Goal: Task Accomplishment & Management: Manage account settings

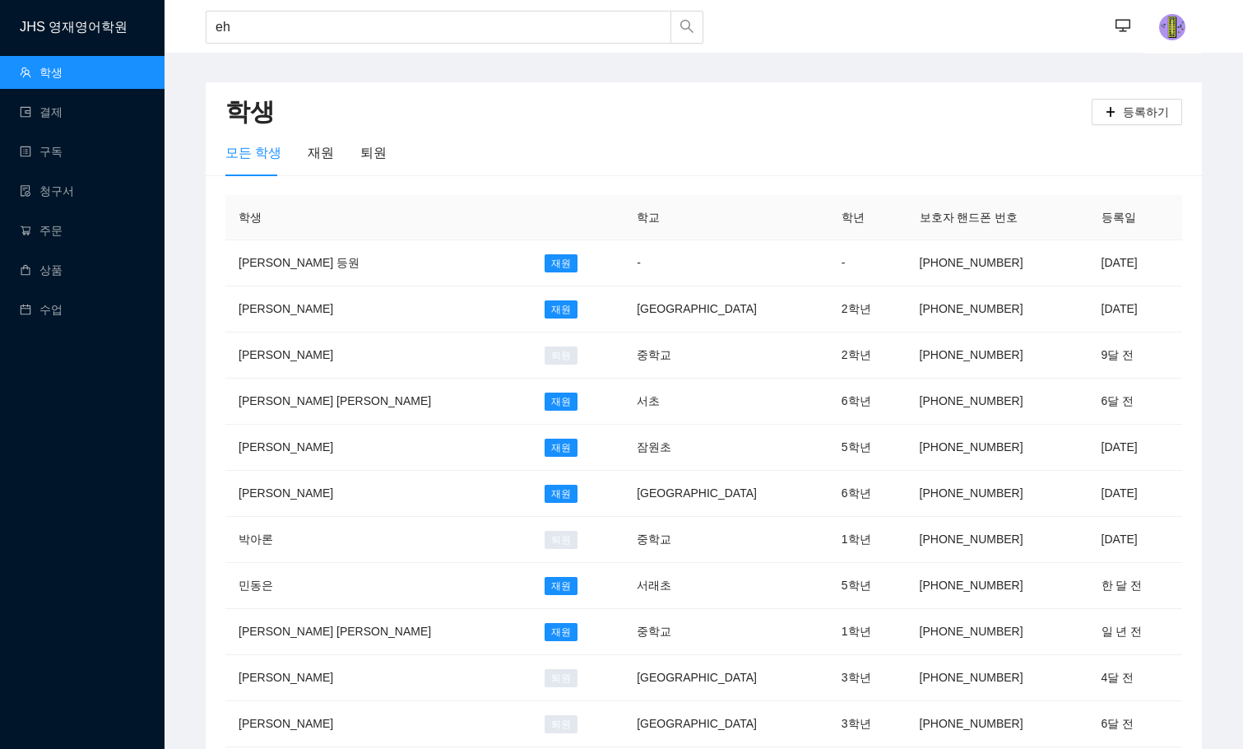
type input "e"
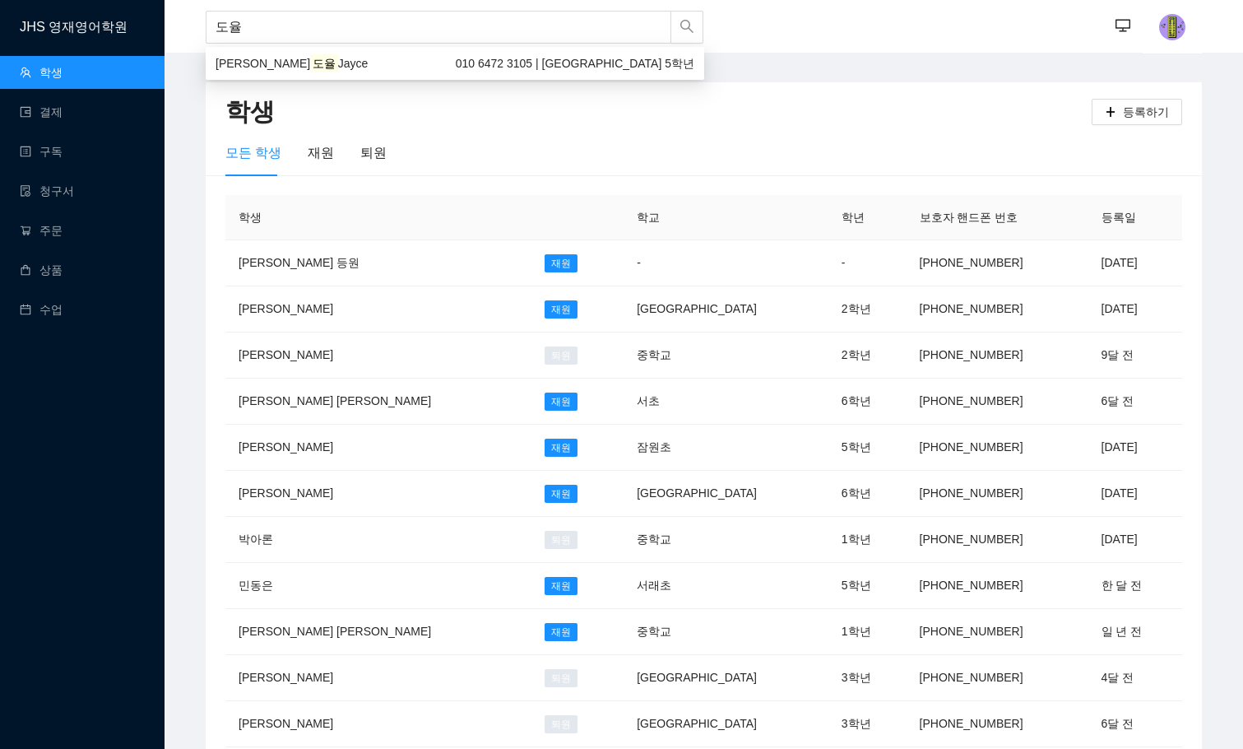
type input "도율"
click at [358, 46] on div "도율" at bounding box center [455, 27] width 499 height 54
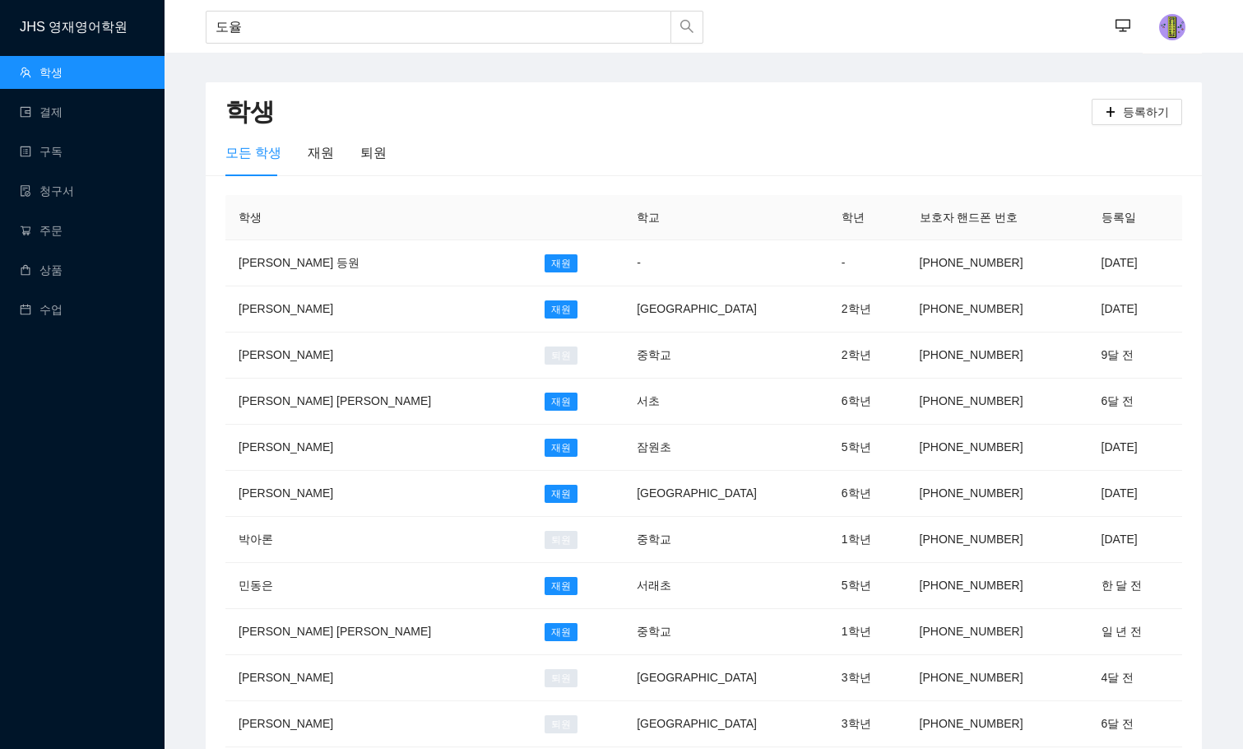
click at [359, 64] on main "학생 등록하기 모든 학생 재원 퇴원 학생 학교 학년 보호자 핸드폰 번호 등록일 [PERSON_NAME] 등원 재원 - - [PHONE_NUMB…" at bounding box center [704, 662] width 1079 height 1218
click at [238, 33] on input "도율" at bounding box center [439, 27] width 466 height 33
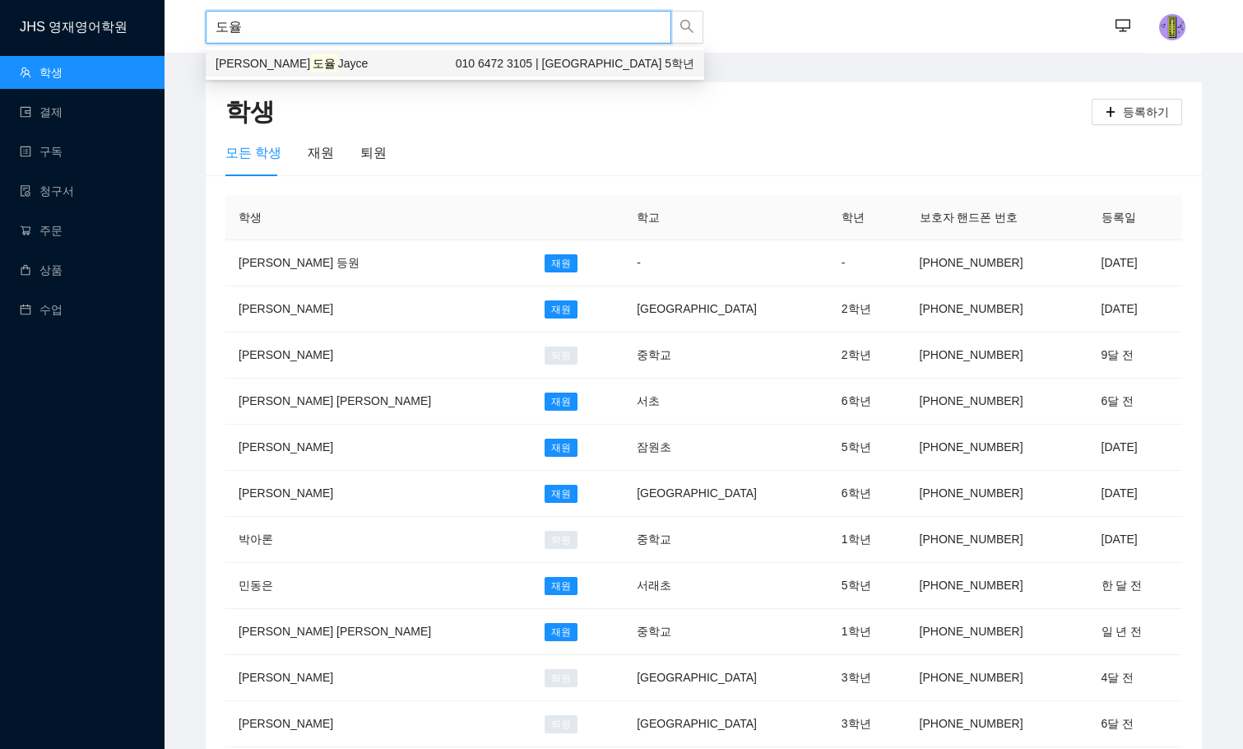
click at [365, 75] on div "[PERSON_NAME] Jayce 010 6472 3105 | 숭의초등학교 5학년" at bounding box center [455, 63] width 499 height 26
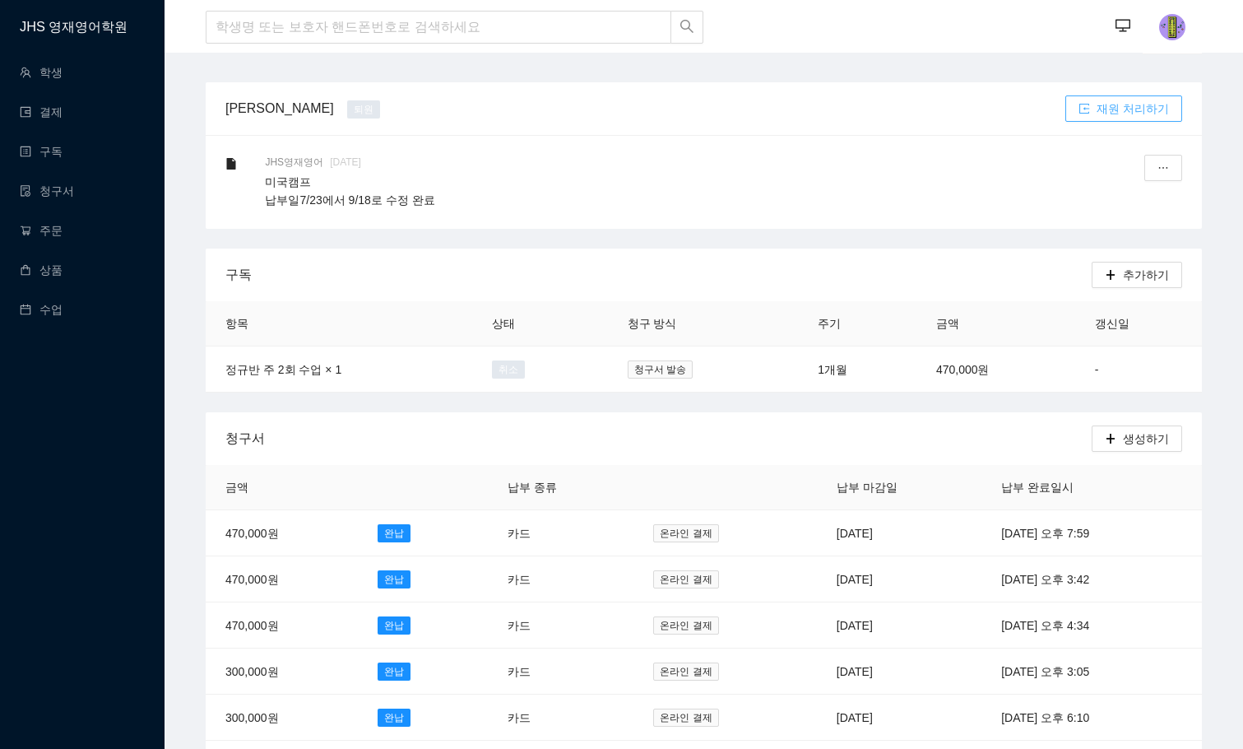
click at [1152, 114] on span "재원 처리하기" at bounding box center [1133, 109] width 72 height 18
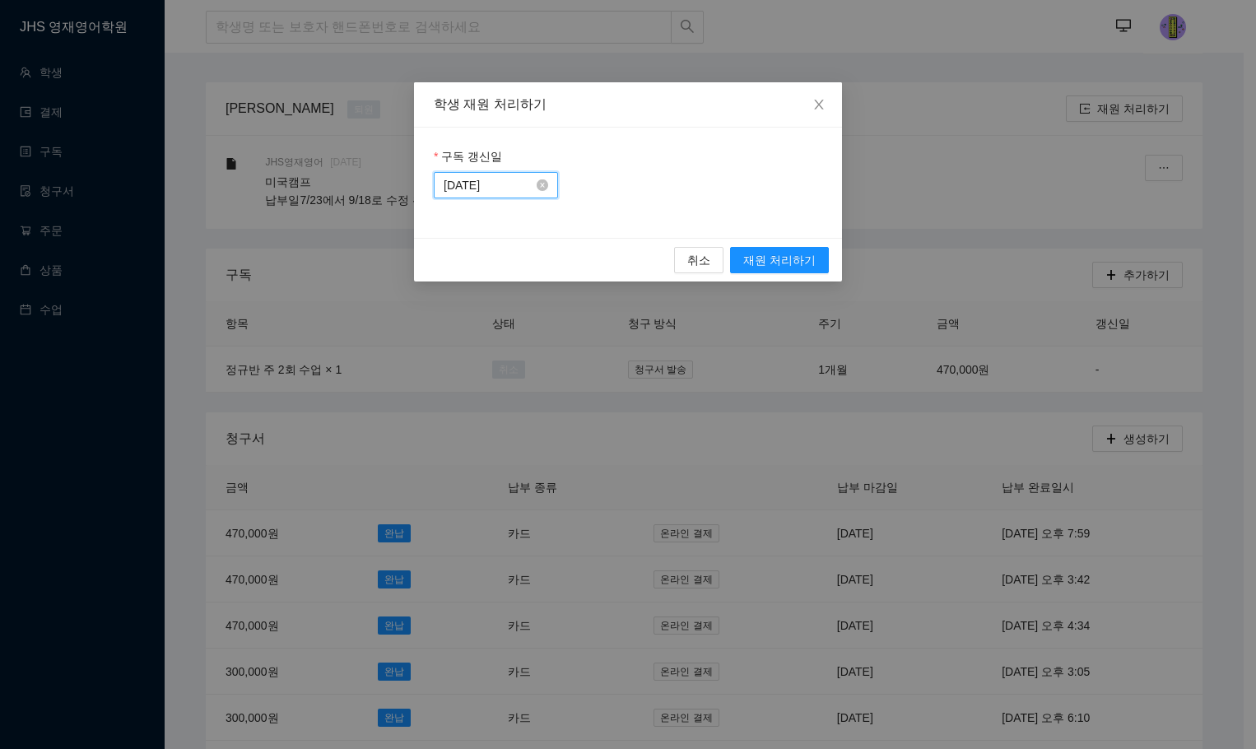
click at [485, 184] on input "[DATE]" at bounding box center [489, 185] width 90 height 18
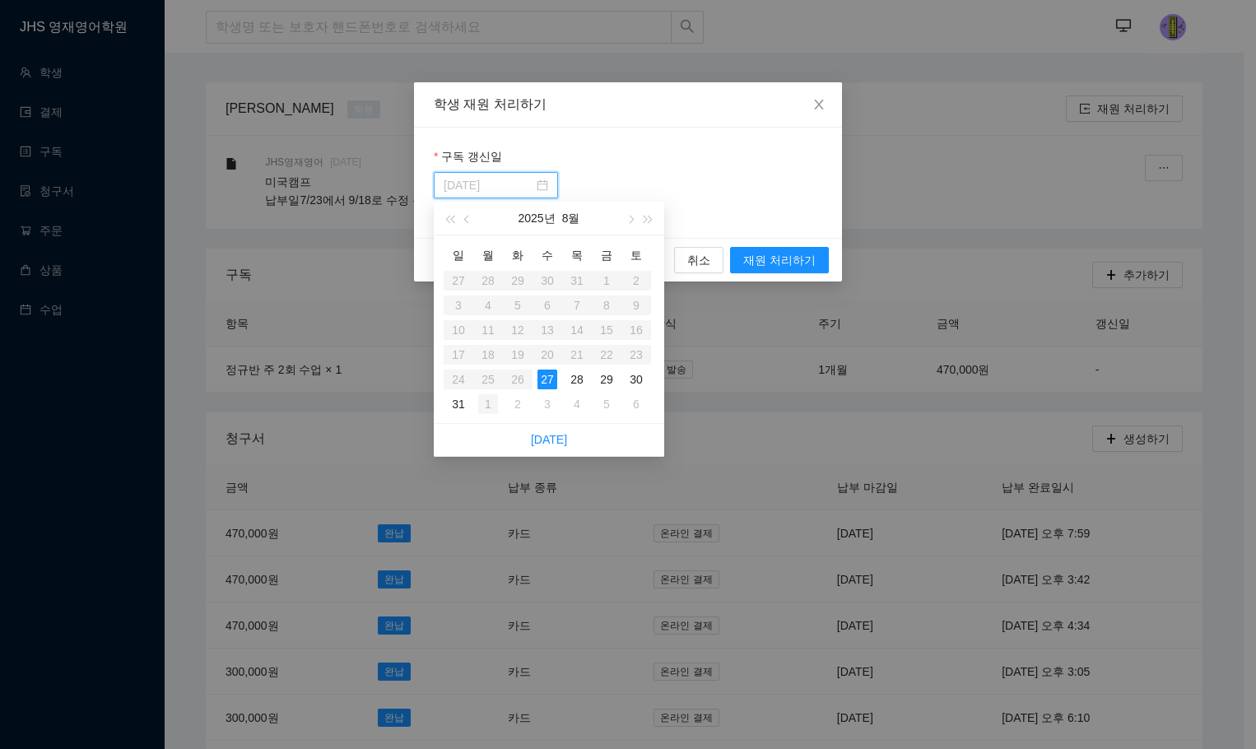
type input "[DATE]"
click at [484, 409] on div "1" at bounding box center [488, 404] width 20 height 20
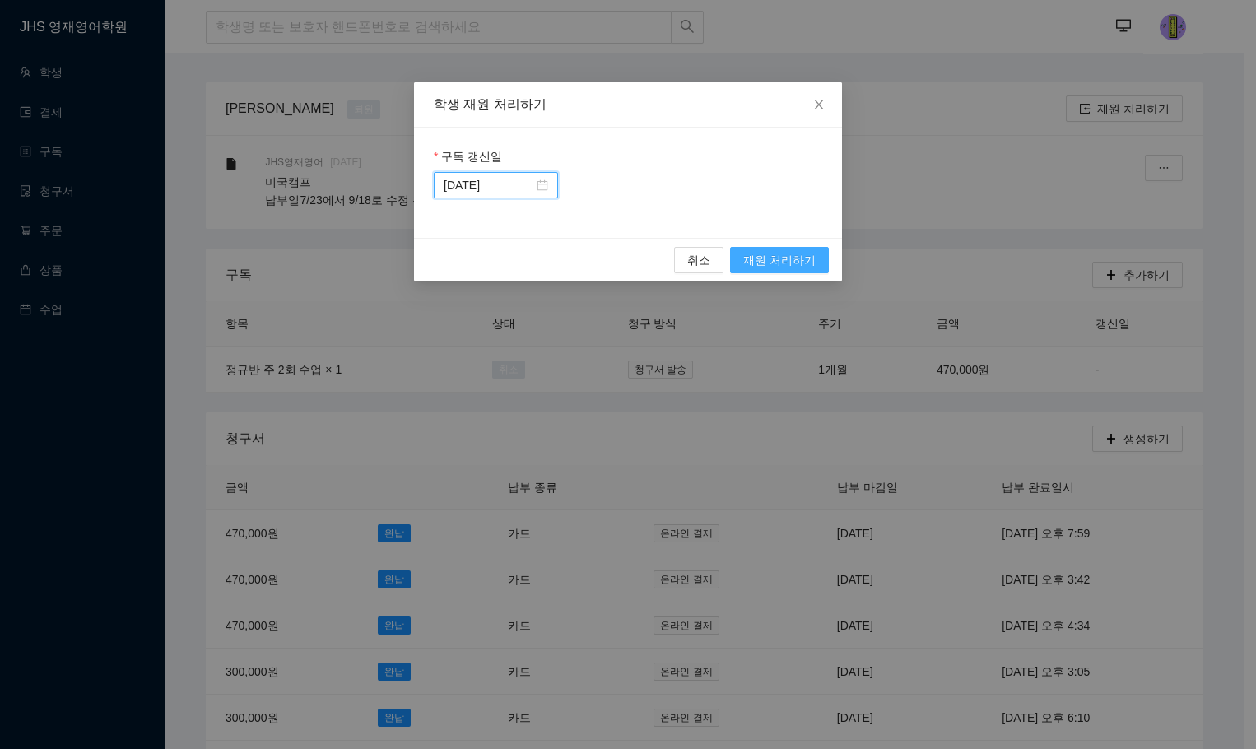
click at [762, 263] on span "재원 처리하기" at bounding box center [779, 260] width 72 height 18
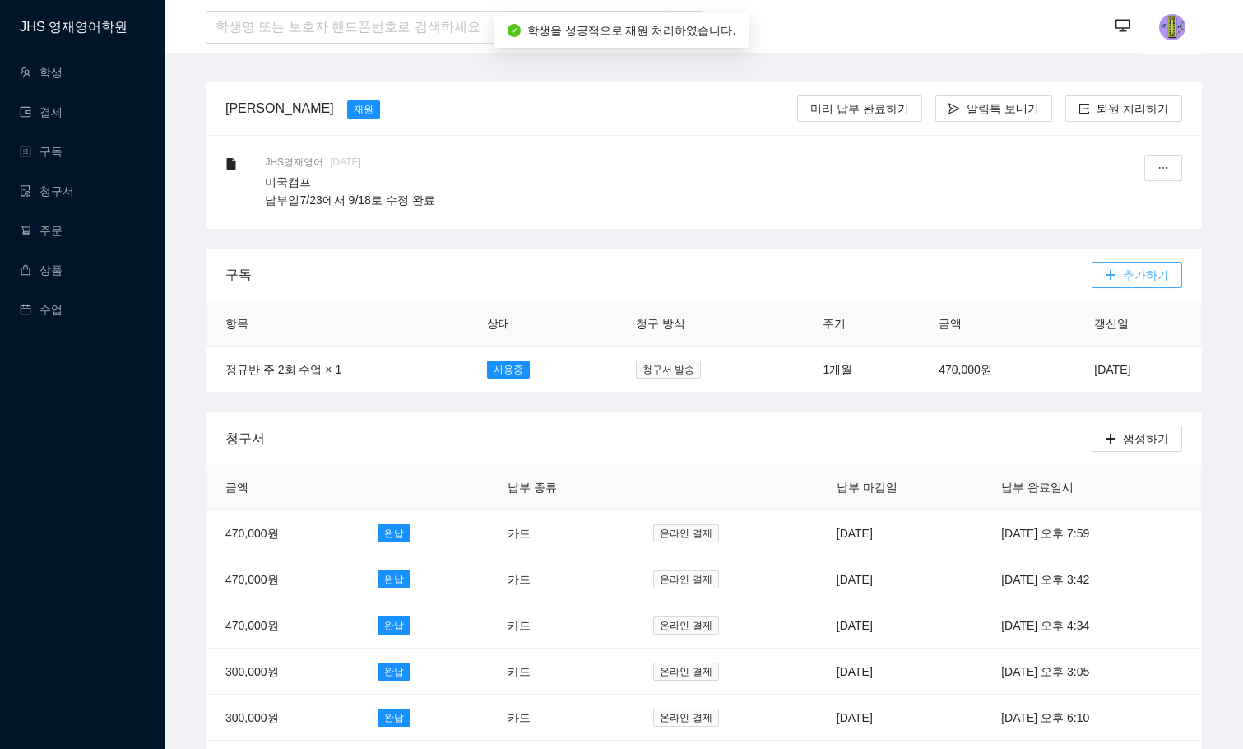
click at [1127, 267] on span "추가하기" at bounding box center [1146, 275] width 46 height 18
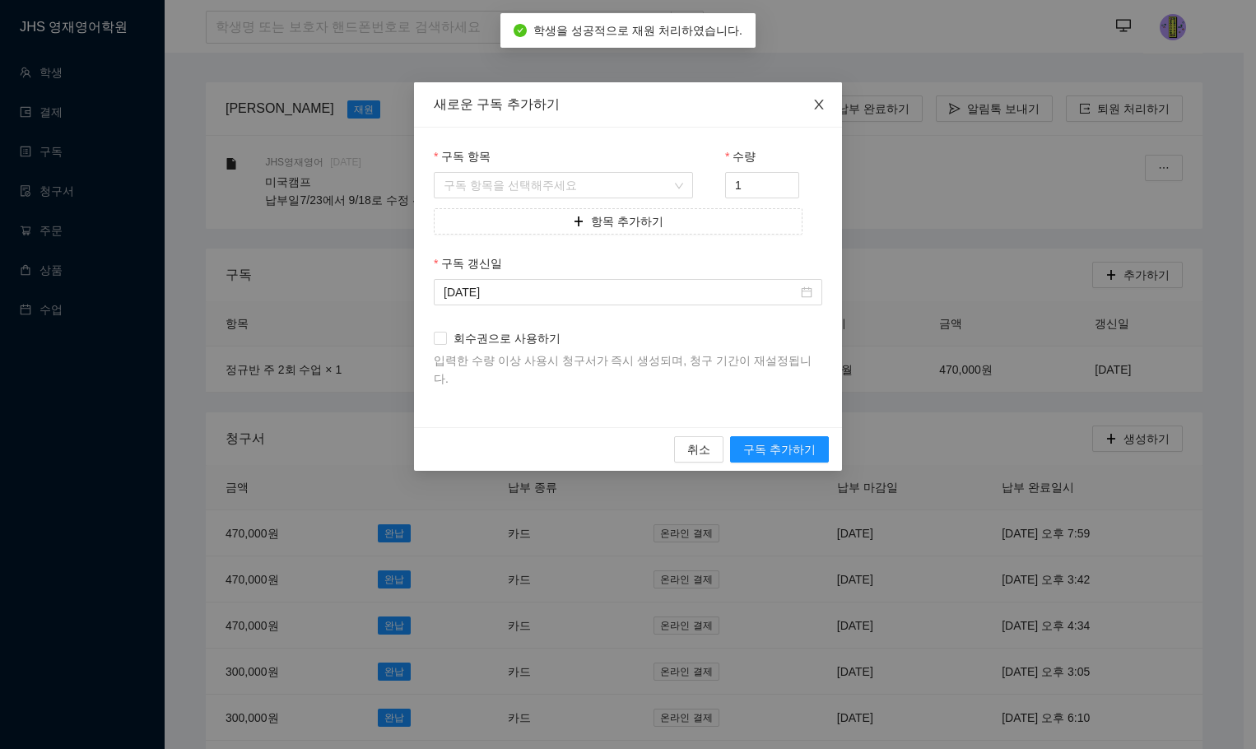
click at [823, 96] on span "Close" at bounding box center [819, 105] width 46 height 46
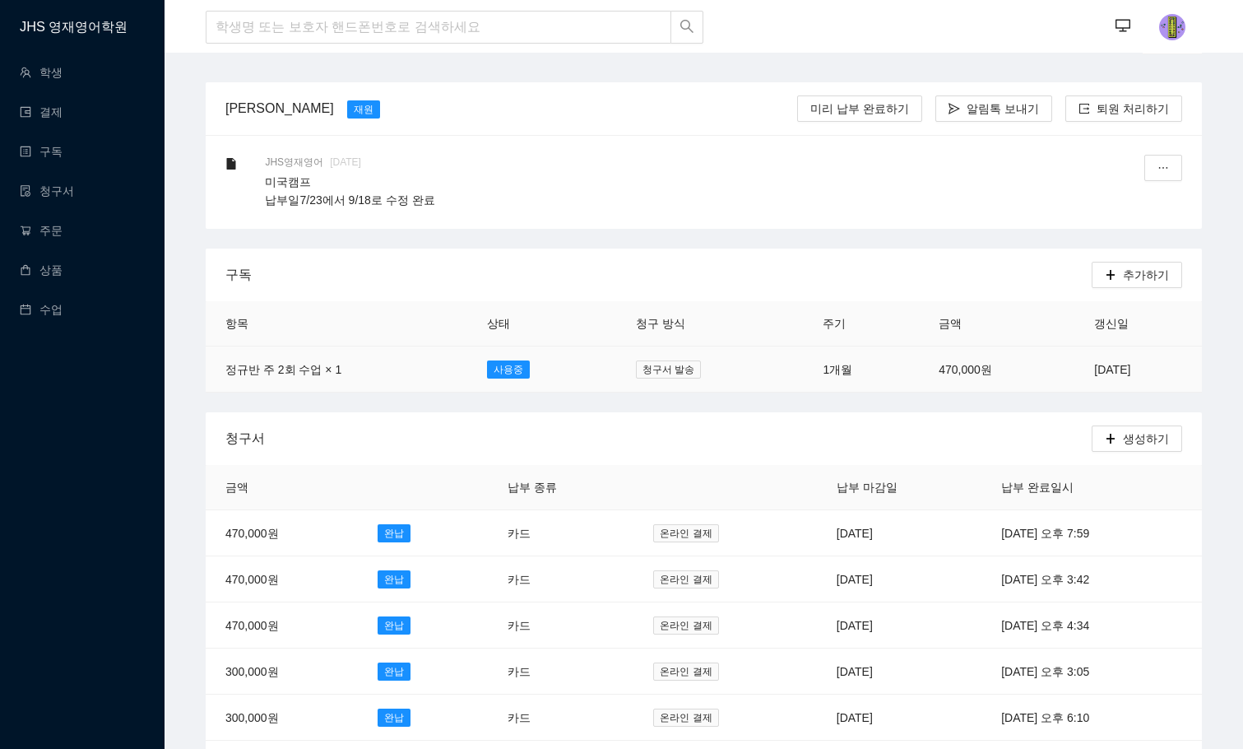
click at [803, 362] on td "1개월" at bounding box center [861, 369] width 116 height 46
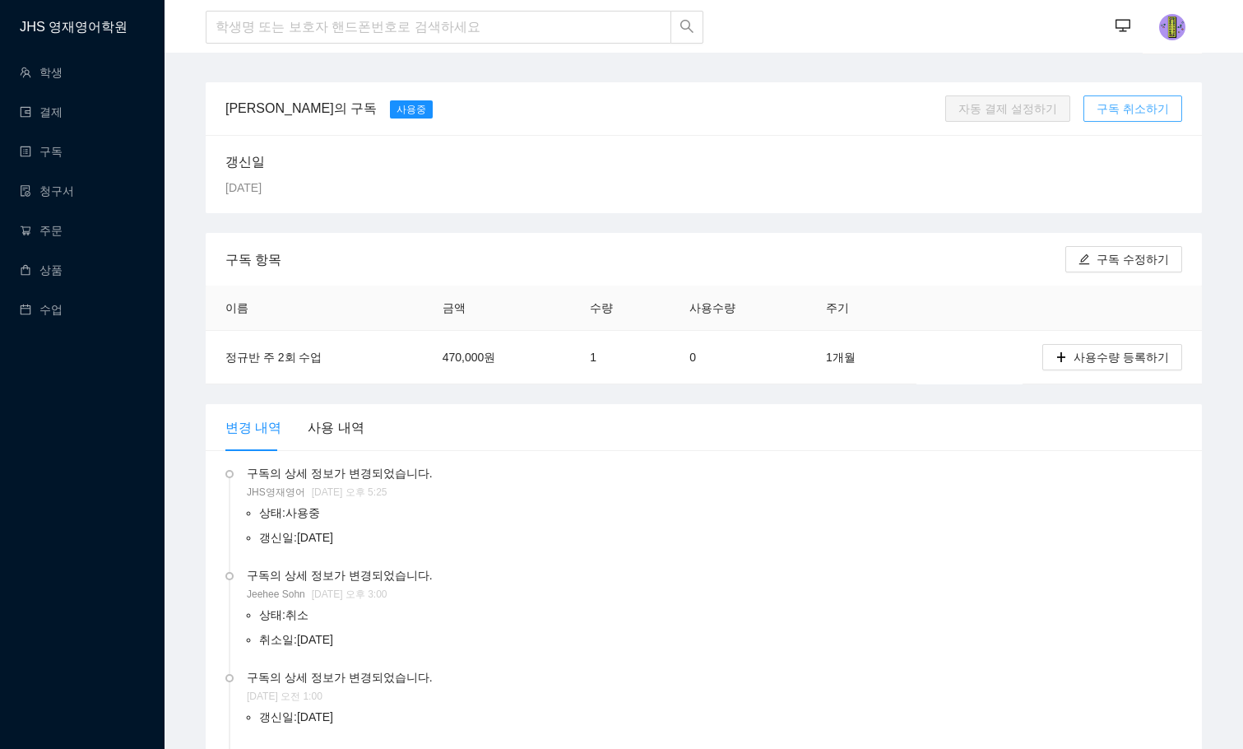
click at [1166, 112] on span "구독 취소하기" at bounding box center [1133, 109] width 72 height 18
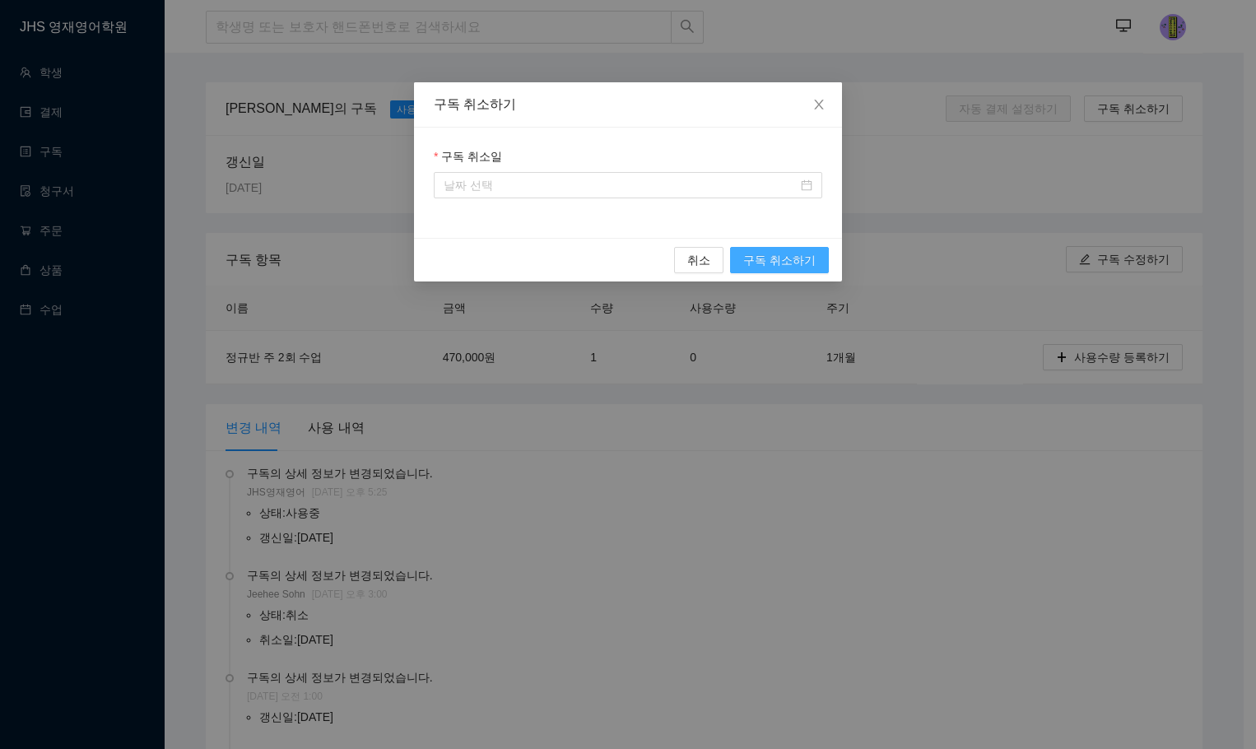
click at [783, 260] on span "구독 취소하기" at bounding box center [779, 260] width 72 height 18
click at [695, 258] on span "취소" at bounding box center [698, 260] width 23 height 18
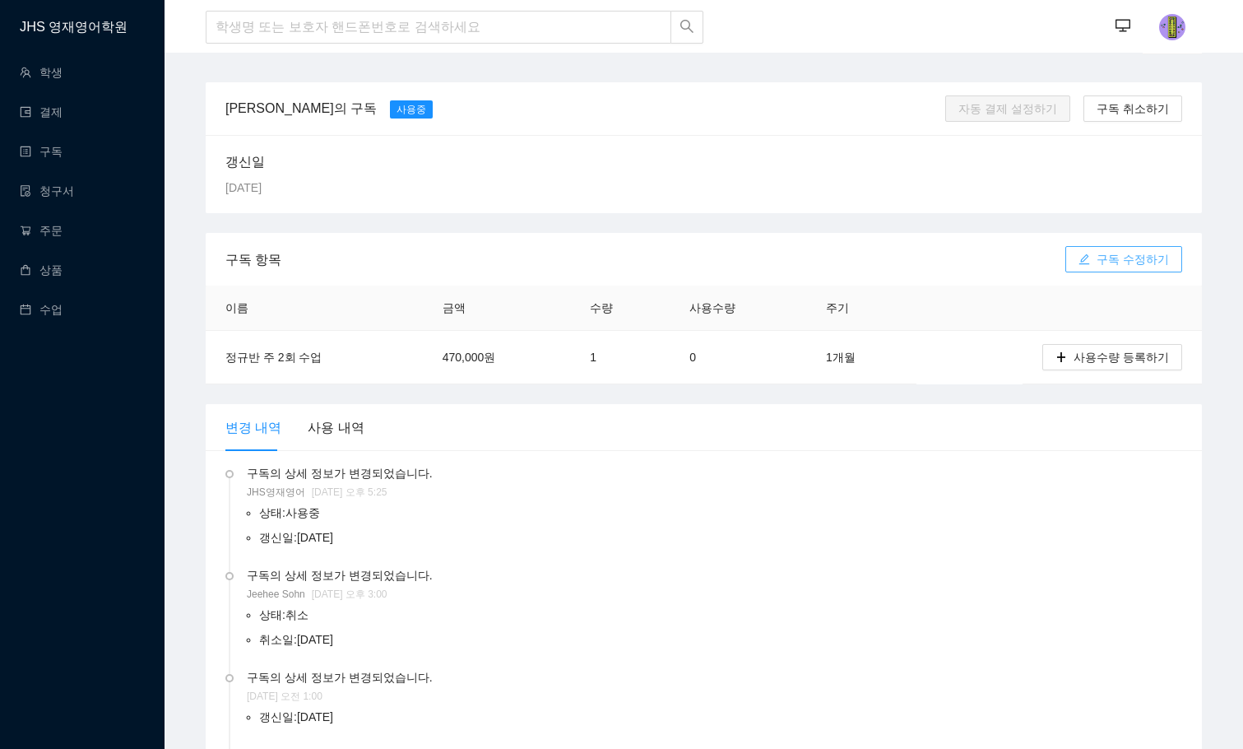
click at [1129, 259] on span "구독 수정하기" at bounding box center [1133, 259] width 72 height 18
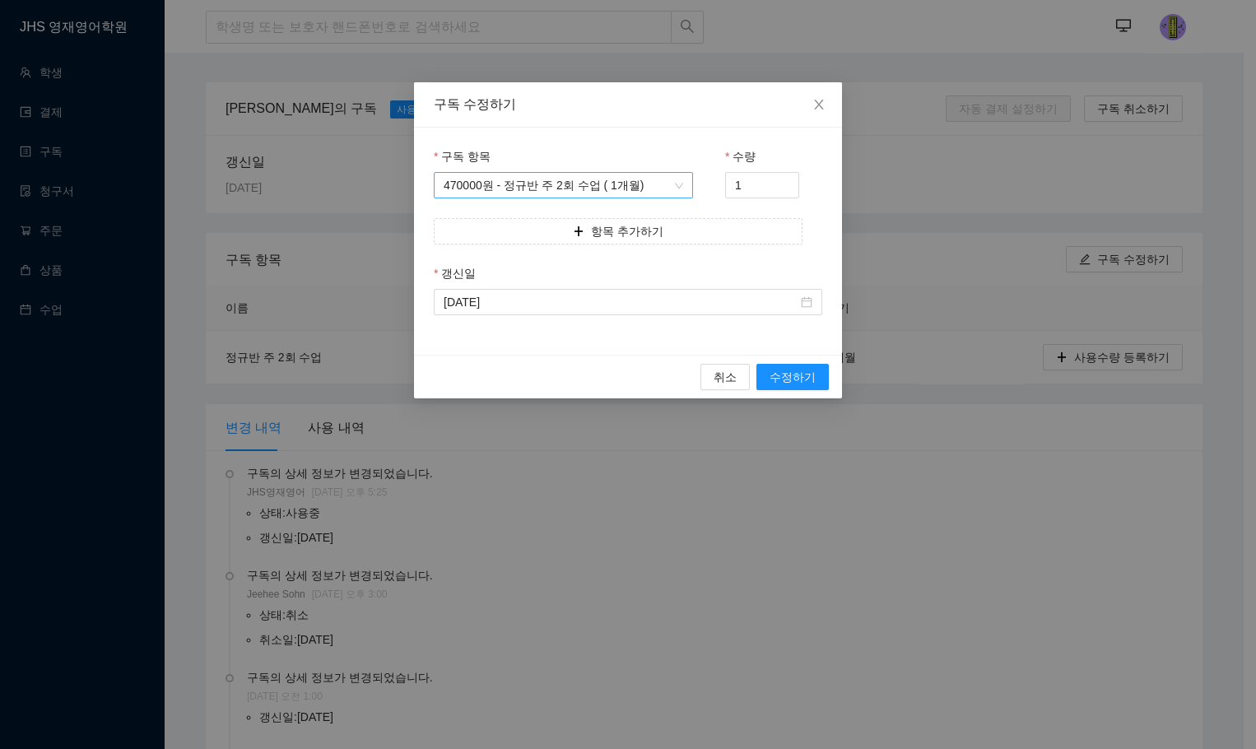
click at [584, 185] on span "470000원 - 정규반 주 2회 수업 ( 1개월)" at bounding box center [563, 185] width 239 height 25
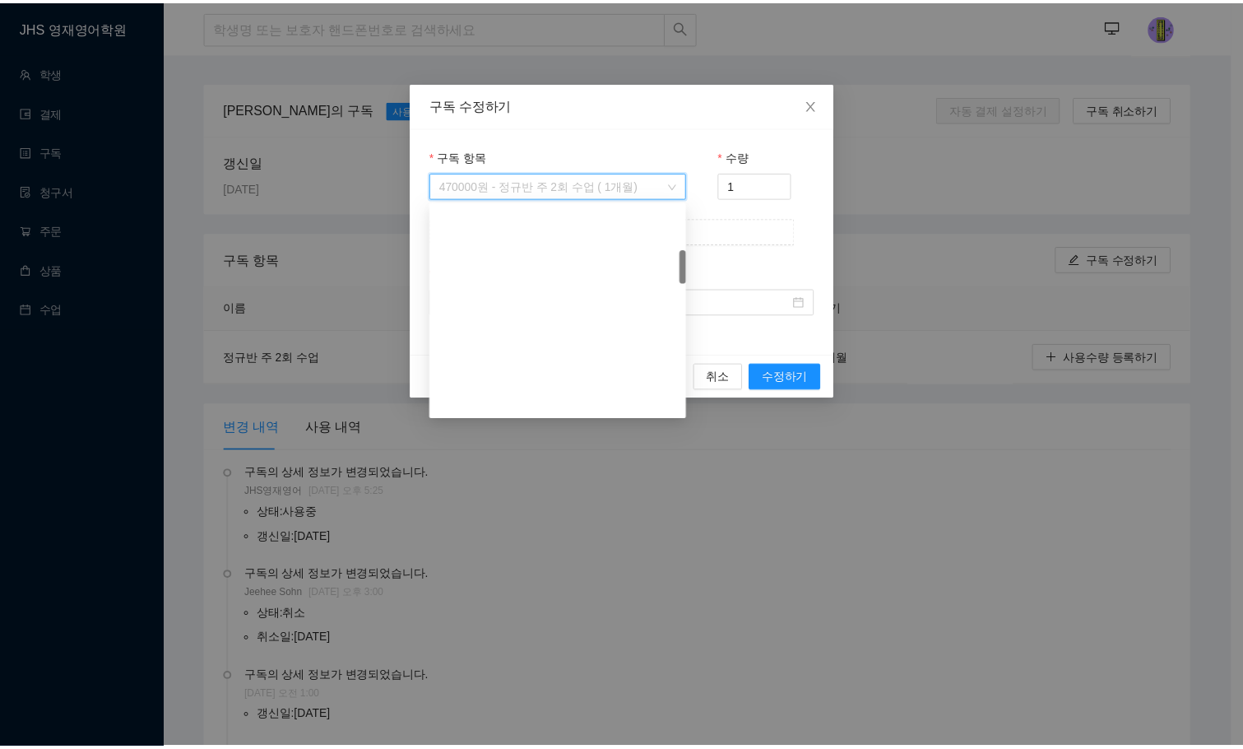
scroll to position [290, 0]
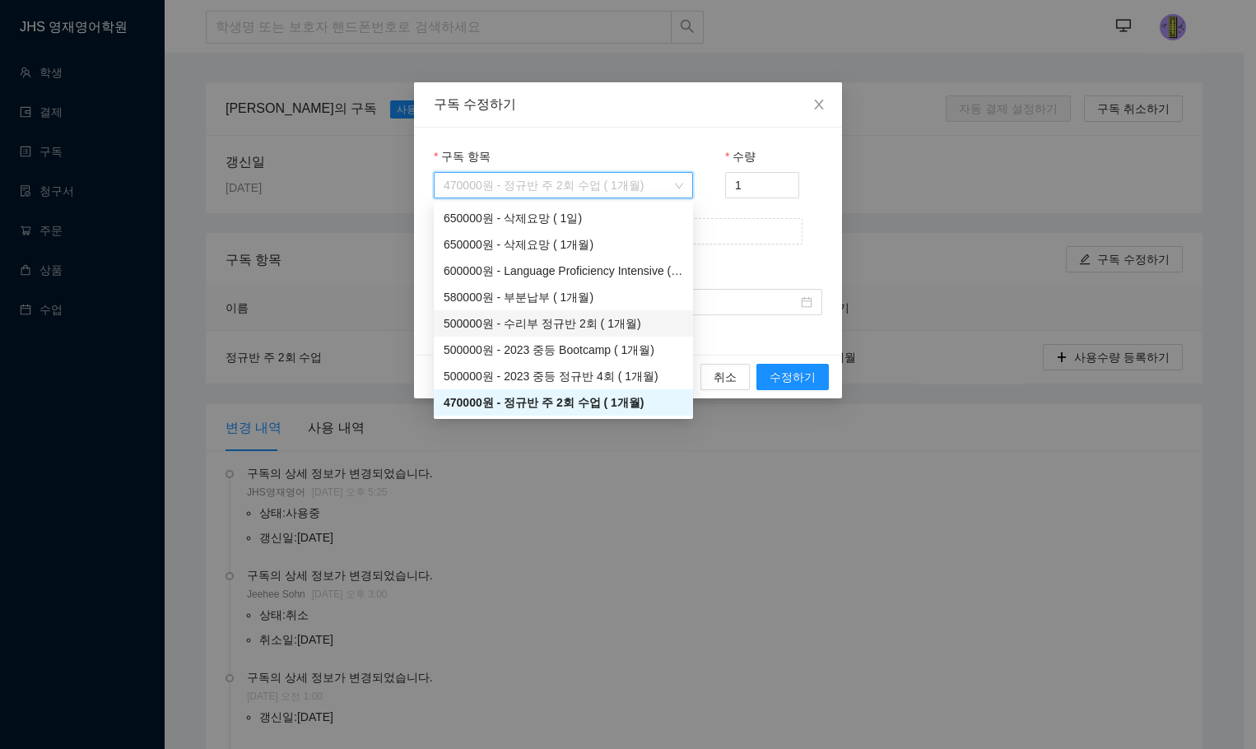
click at [578, 329] on div "500000원 - 수리부 정규반 2회 ( 1개월)" at bounding box center [563, 323] width 239 height 18
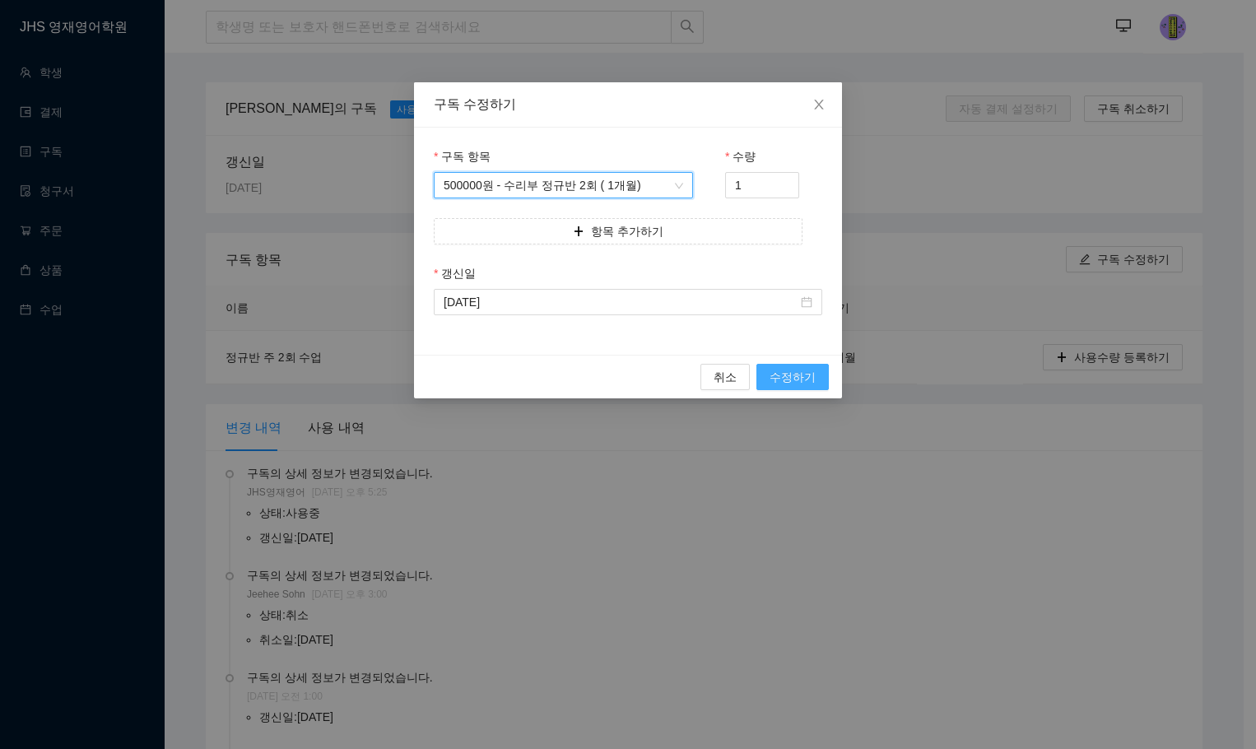
click at [821, 380] on button "수정하기" at bounding box center [792, 377] width 72 height 26
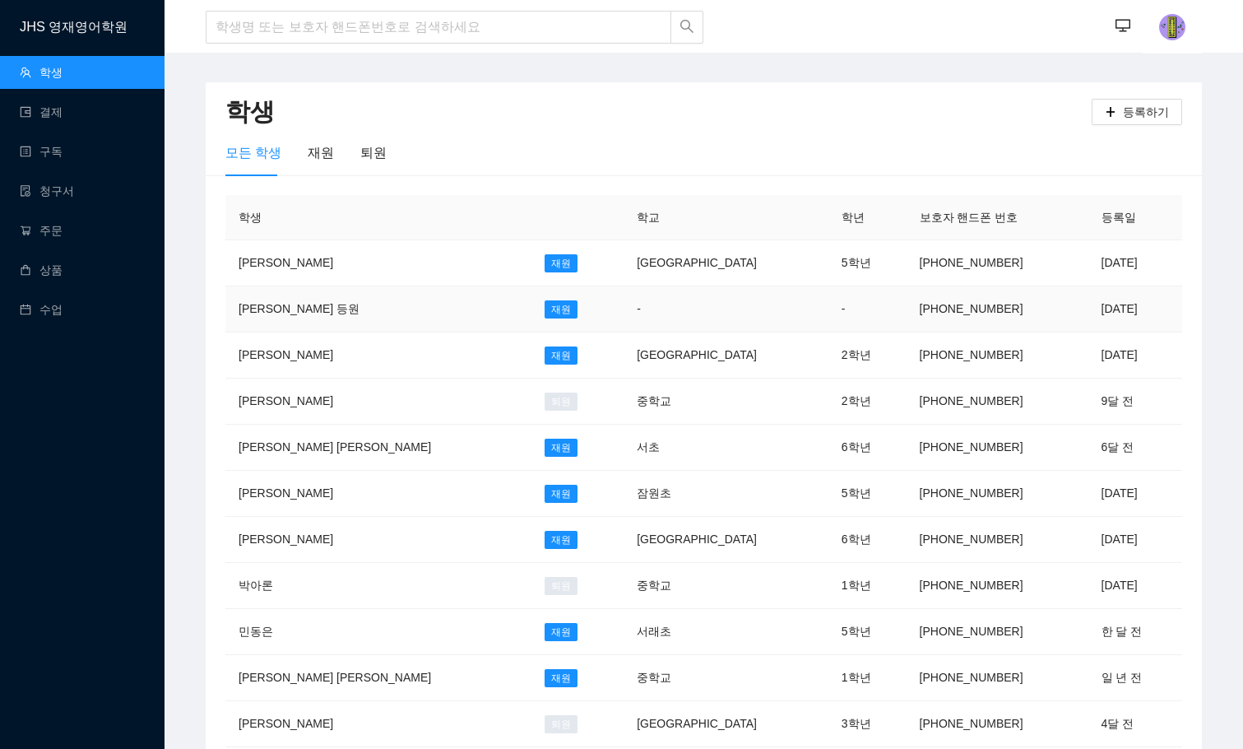
click at [907, 312] on td "[PHONE_NUMBER]" at bounding box center [998, 309] width 182 height 46
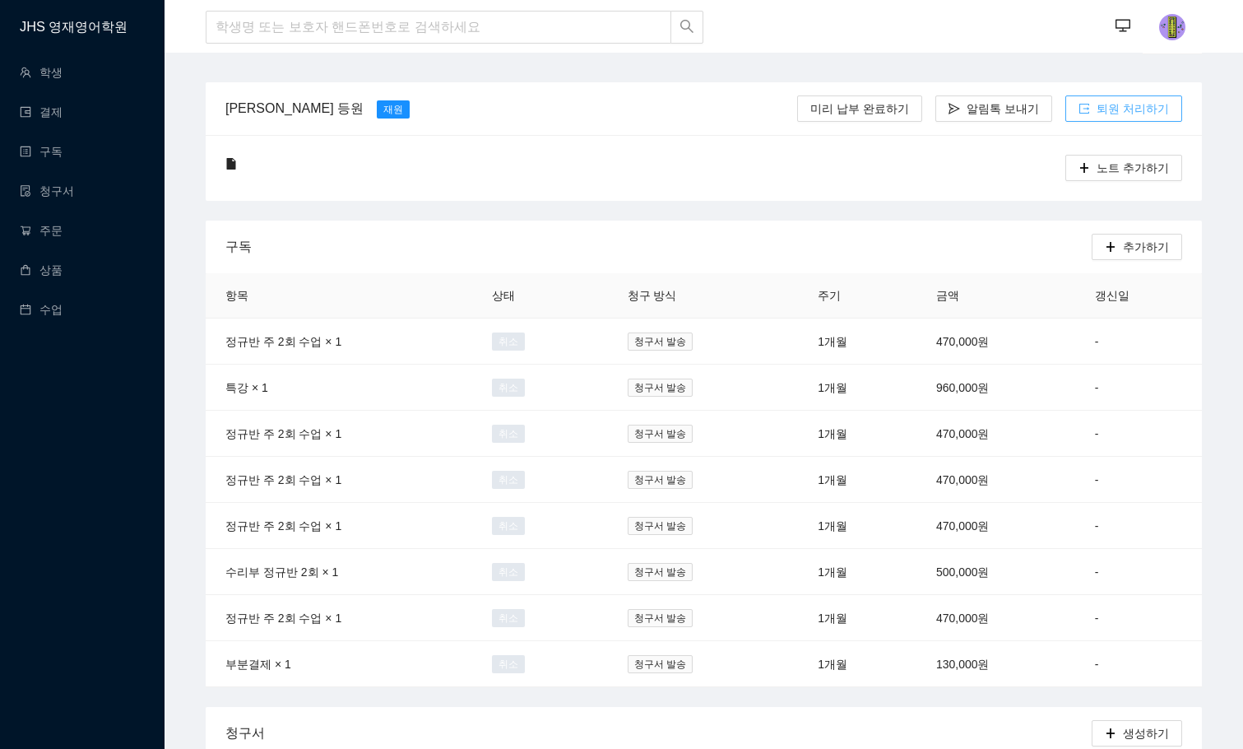
click at [1118, 112] on span "퇴원 처리하기" at bounding box center [1133, 109] width 72 height 18
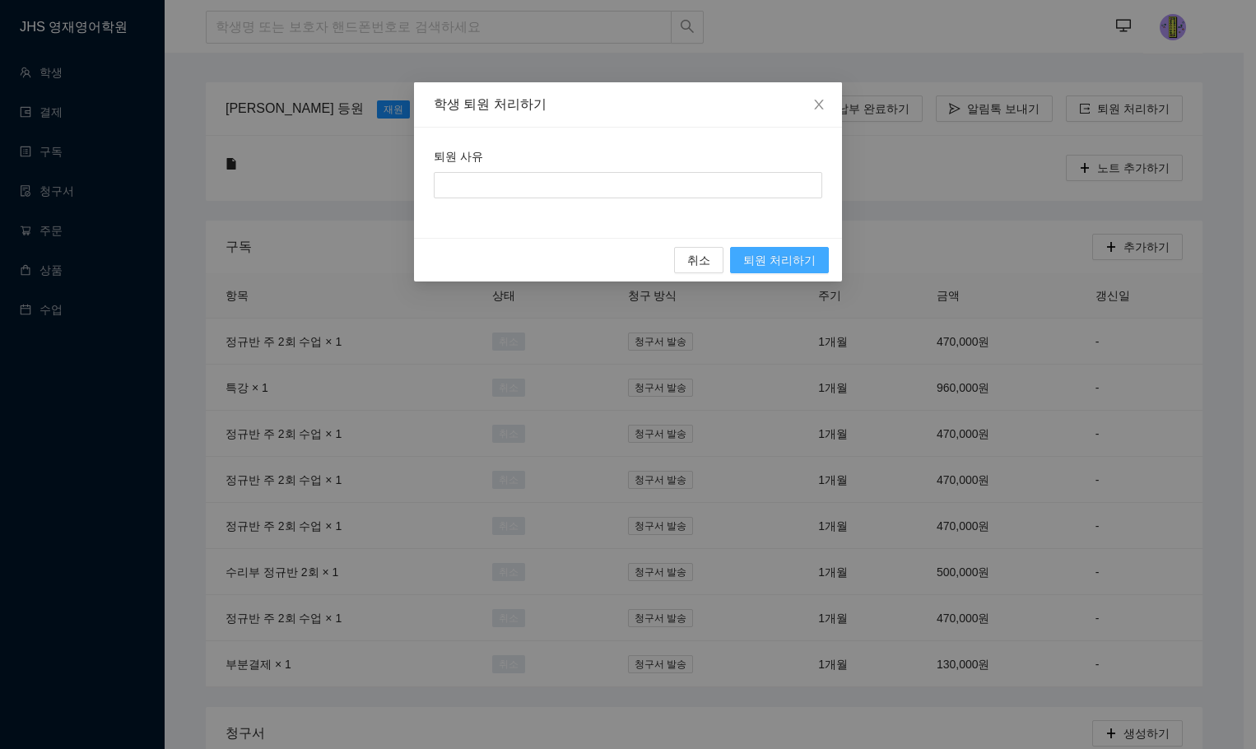
click at [774, 259] on span "퇴원 처리하기" at bounding box center [779, 260] width 72 height 18
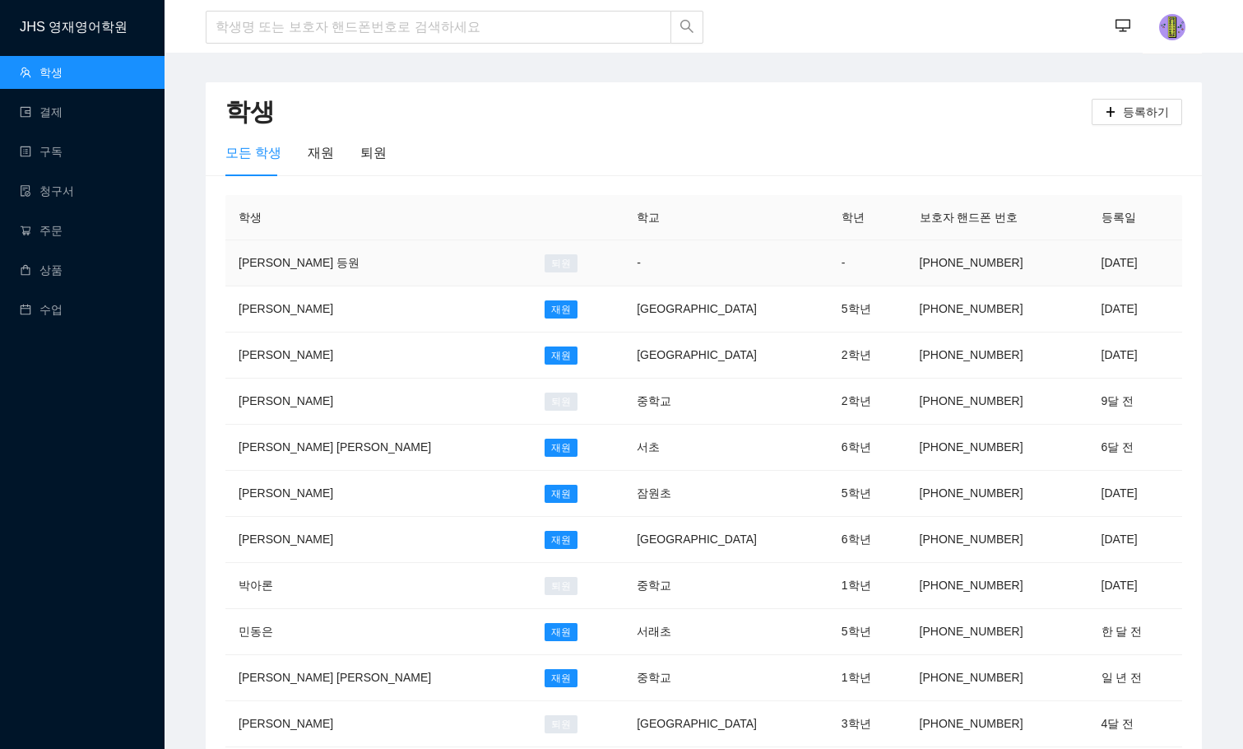
click at [662, 247] on td "-" at bounding box center [726, 263] width 205 height 46
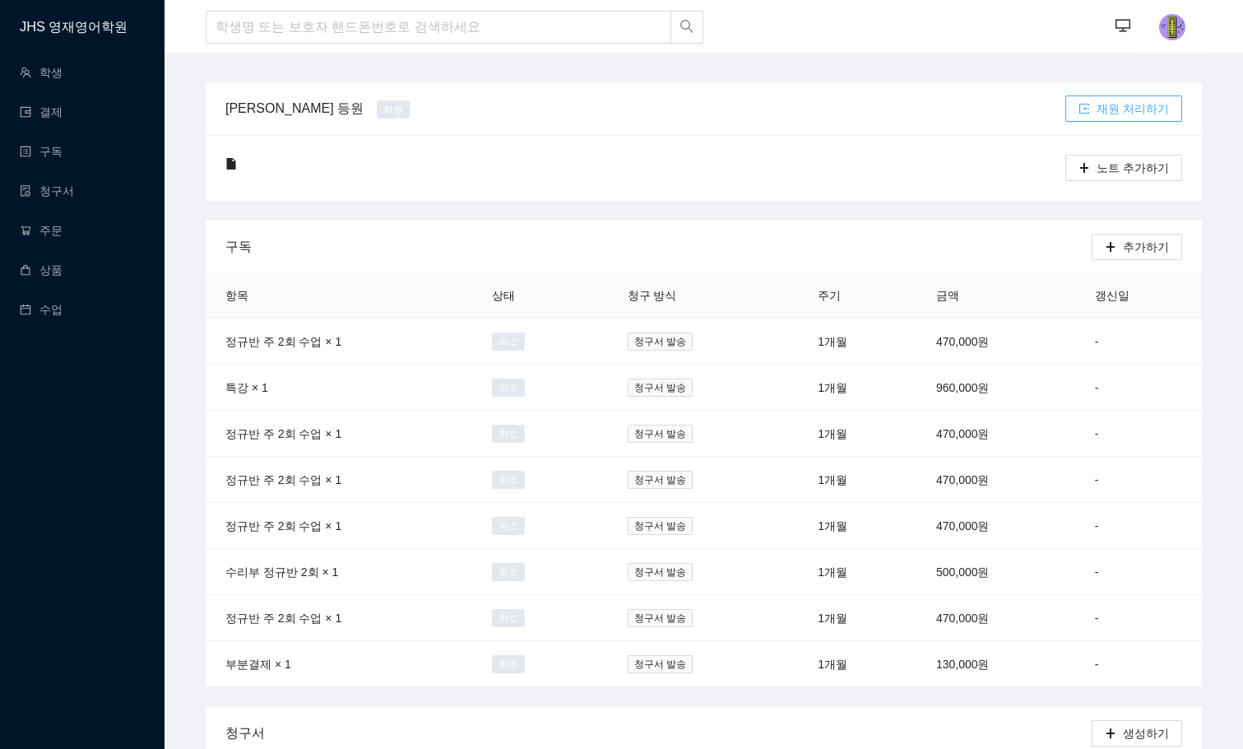
click at [1123, 101] on span "재원 처리하기" at bounding box center [1133, 109] width 72 height 18
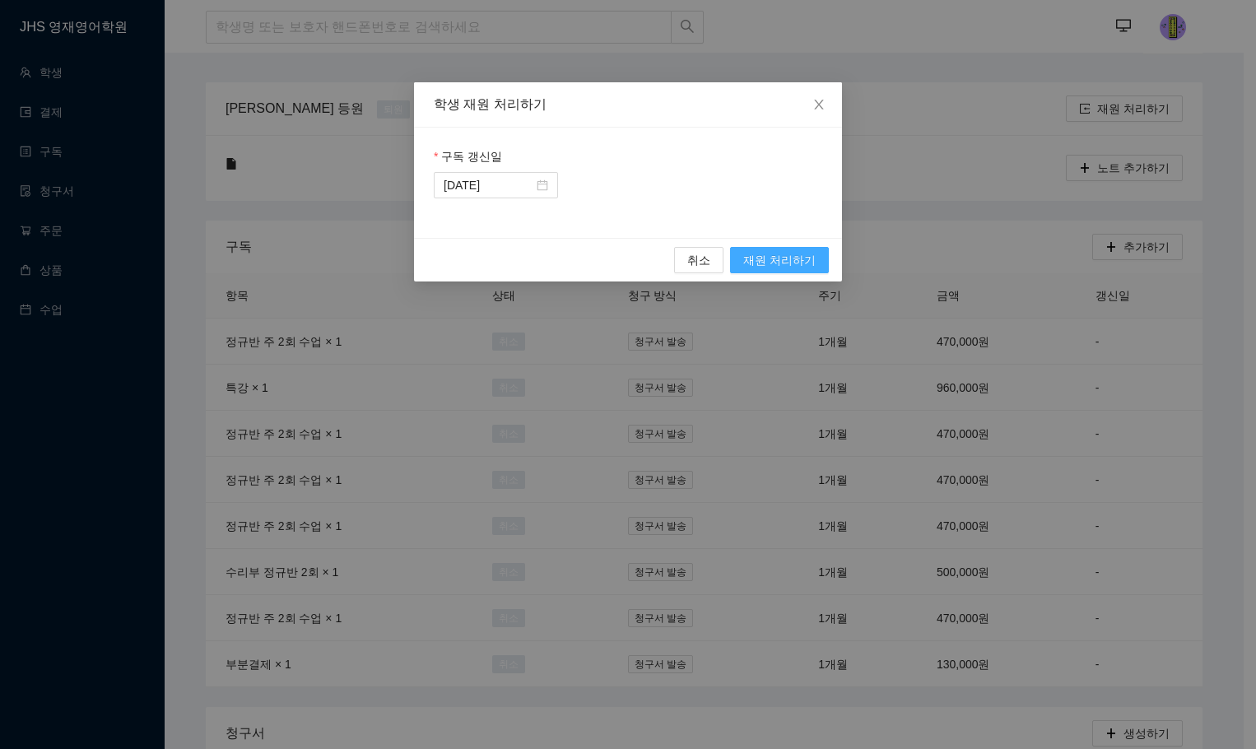
click at [788, 253] on span "재원 처리하기" at bounding box center [779, 260] width 72 height 18
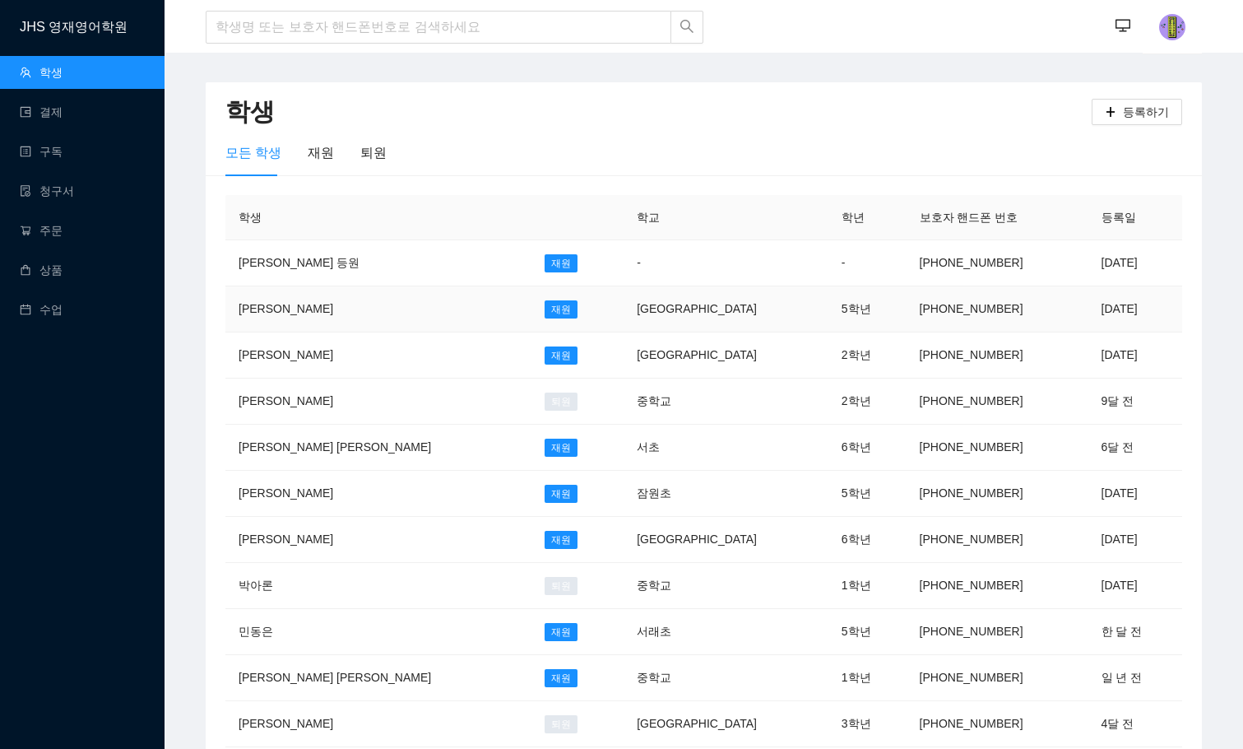
click at [682, 304] on td "[GEOGRAPHIC_DATA]" at bounding box center [726, 309] width 205 height 46
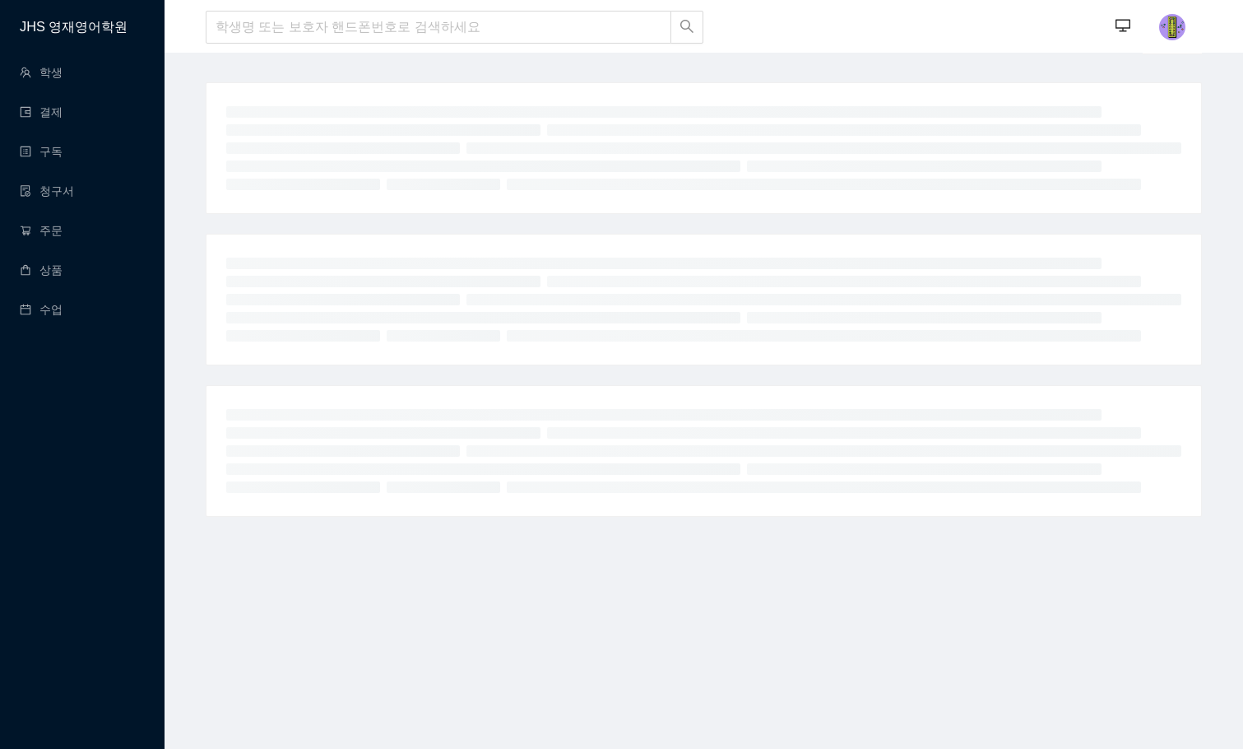
click at [682, 304] on div at bounding box center [824, 300] width 715 height 12
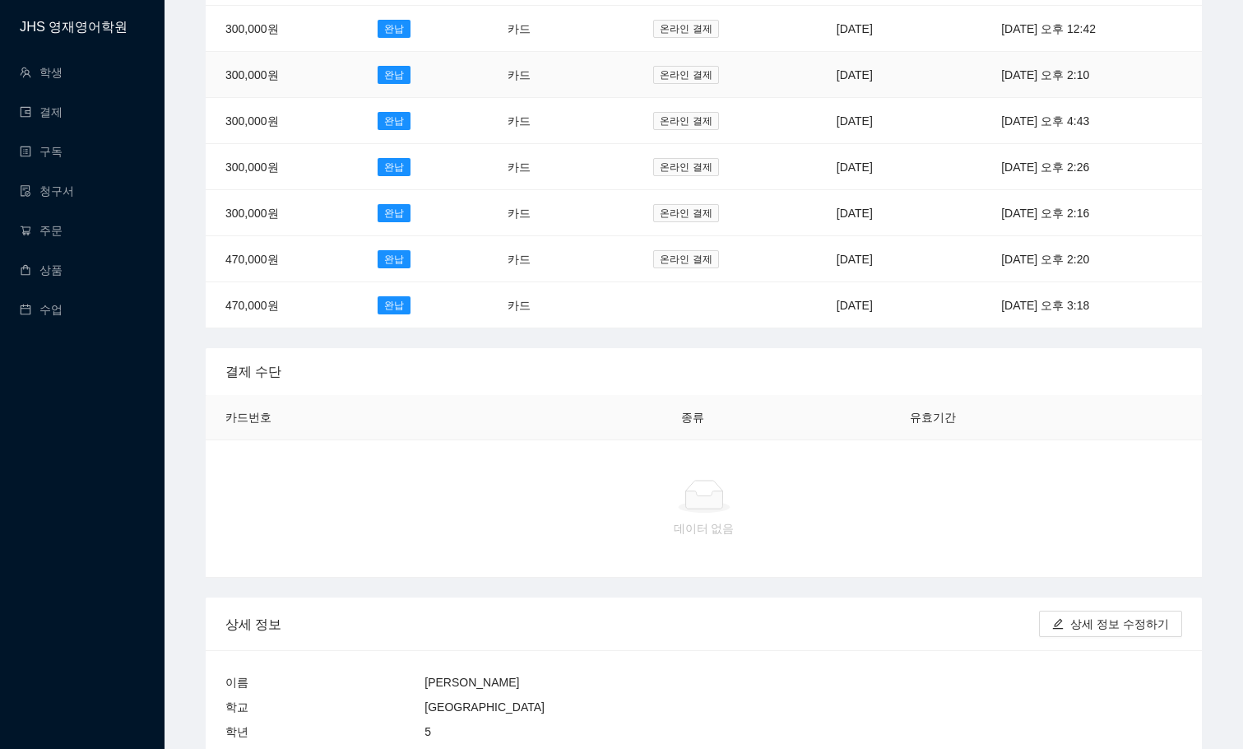
scroll to position [1234, 0]
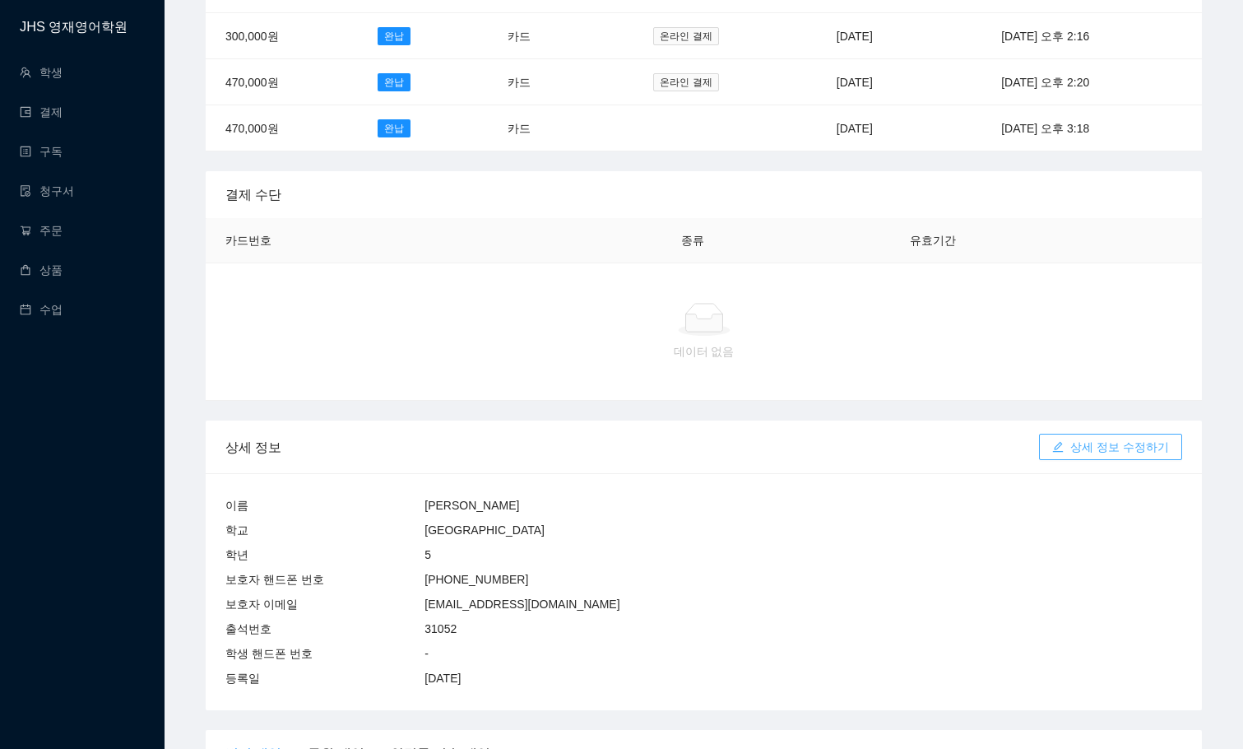
click at [1099, 438] on span "상세 정보 수정하기" at bounding box center [1120, 447] width 99 height 18
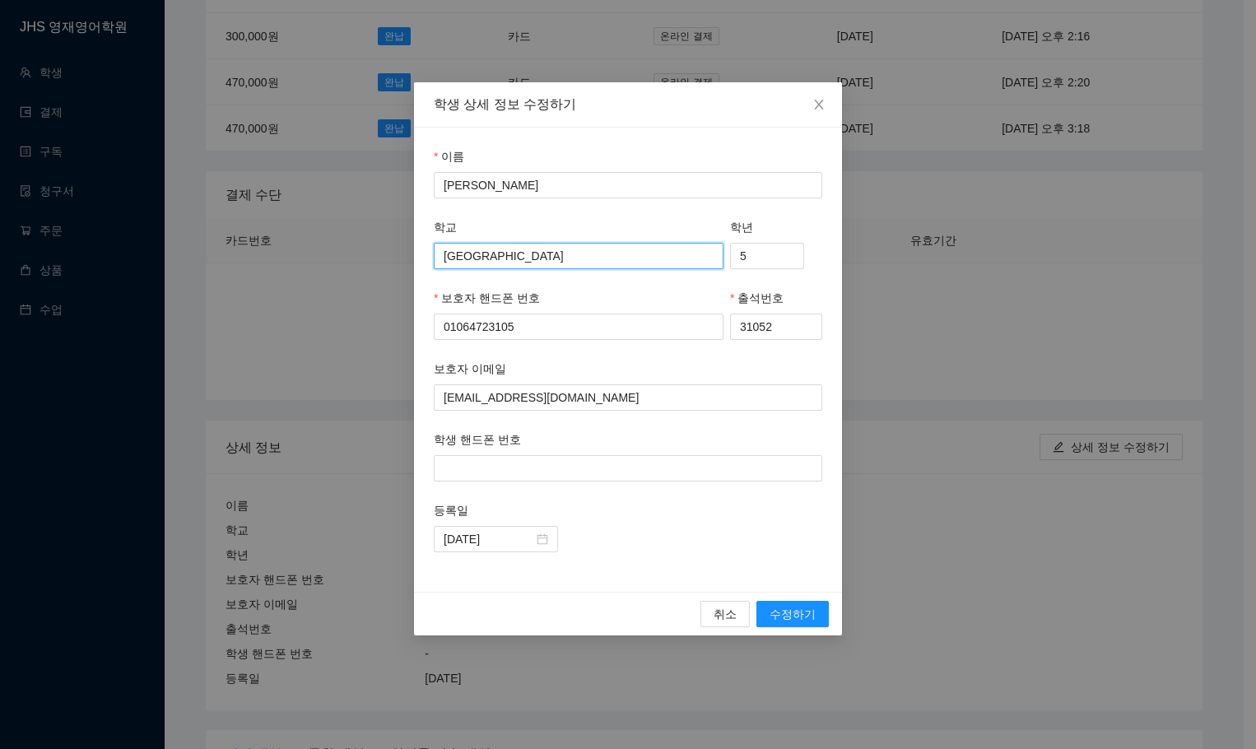
click at [511, 251] on input "[GEOGRAPHIC_DATA]" at bounding box center [579, 256] width 290 height 26
drag, startPoint x: 528, startPoint y: 255, endPoint x: 250, endPoint y: 258, distance: 278.2
click at [250, 258] on div "학생 상세 정보 수정하기 이름 김도율 Jayce 학교 숭의초등학교 학년 5 보호자 핸드폰 번호 01064723105 출석번호 31052 보호자…" at bounding box center [628, 374] width 1256 height 749
click at [523, 249] on input "신동중" at bounding box center [579, 256] width 290 height 26
type input "신동중"
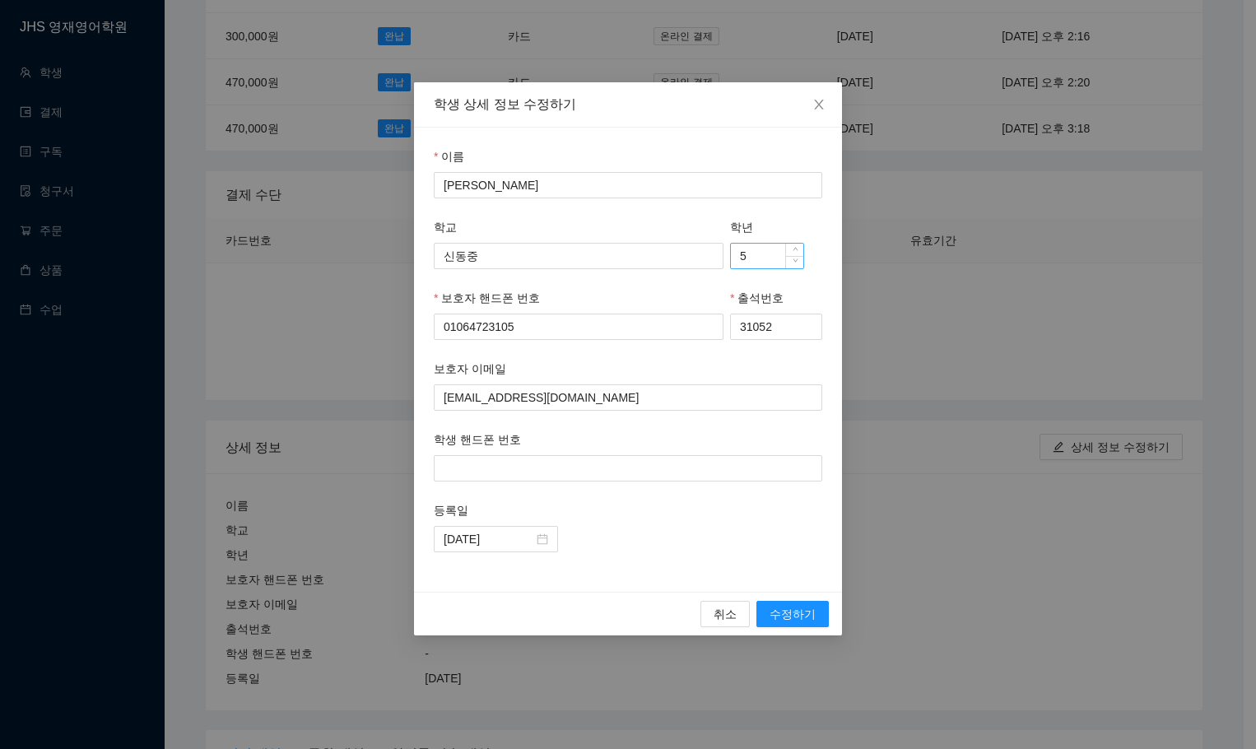
click at [757, 258] on input "5" at bounding box center [767, 256] width 72 height 25
type input "1"
click at [567, 249] on input "신동중" at bounding box center [579, 256] width 290 height 26
click at [694, 574] on div "이름 김도율 Jayce 학교 신동중 학년 1 보호자 핸드폰 번호 01064723105 출석번호 31052 보호자 이메일 Chokang@gmai…" at bounding box center [628, 360] width 428 height 464
click at [799, 611] on span "수정하기" at bounding box center [792, 614] width 46 height 18
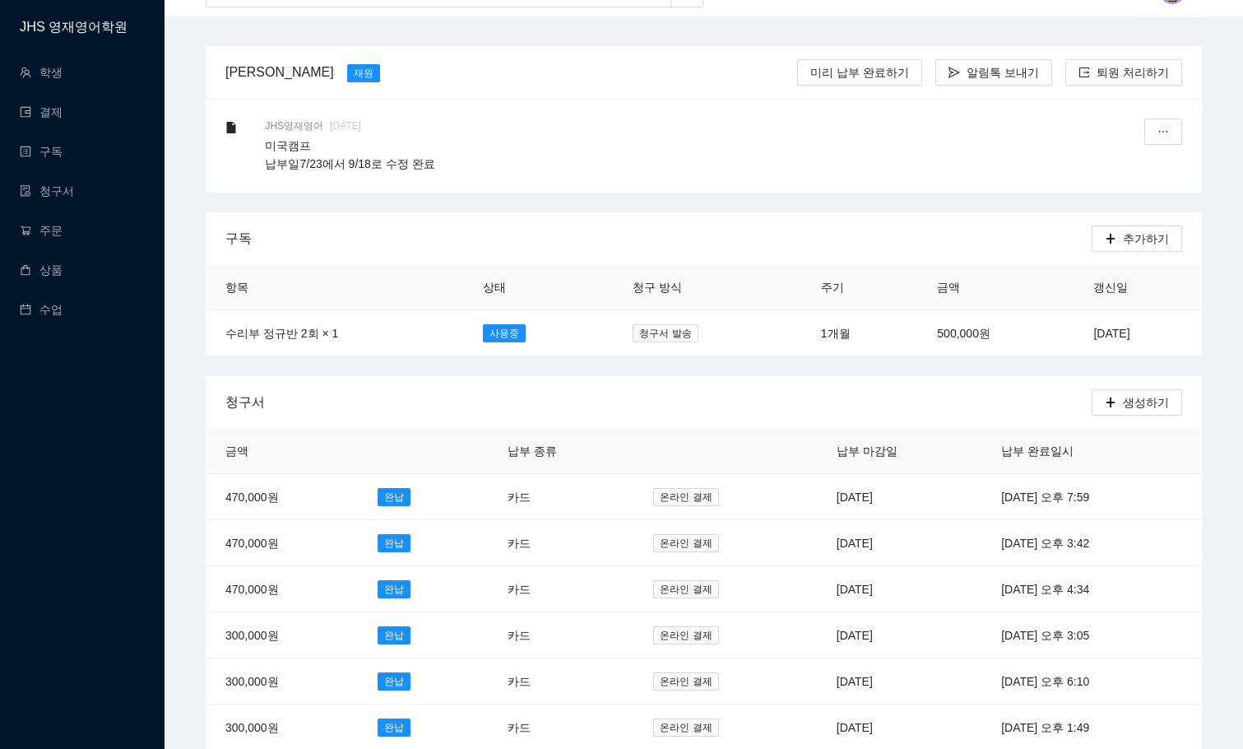
scroll to position [0, 0]
